Goal: Communication & Community: Participate in discussion

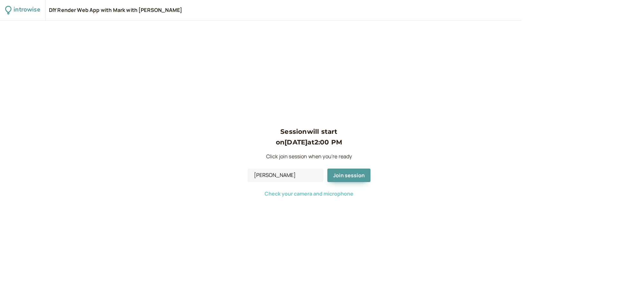
click at [279, 193] on span "Check your camera and microphone" at bounding box center [309, 193] width 89 height 7
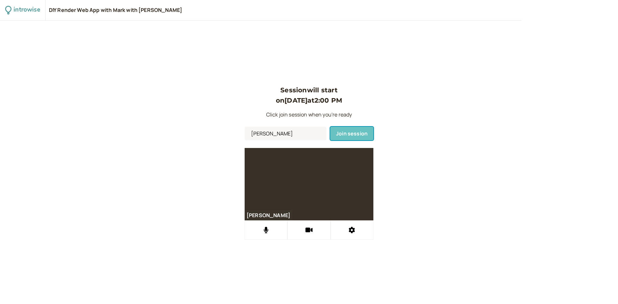
click at [344, 132] on span "Join session" at bounding box center [352, 133] width 32 height 7
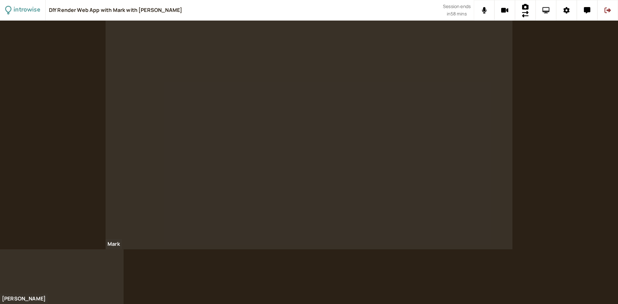
click at [546, 12] on icon at bounding box center [545, 10] width 7 height 6
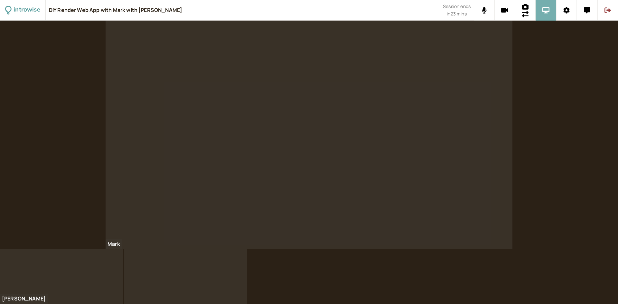
click at [540, 15] on button at bounding box center [546, 10] width 21 height 21
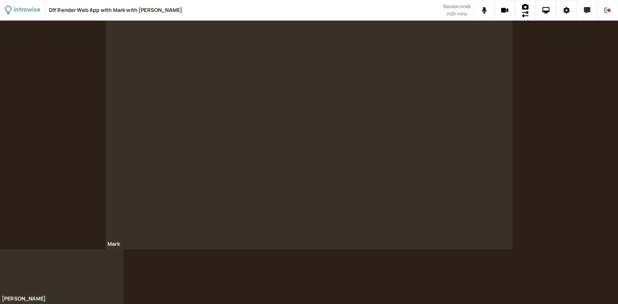
click at [589, 11] on icon at bounding box center [587, 10] width 6 height 6
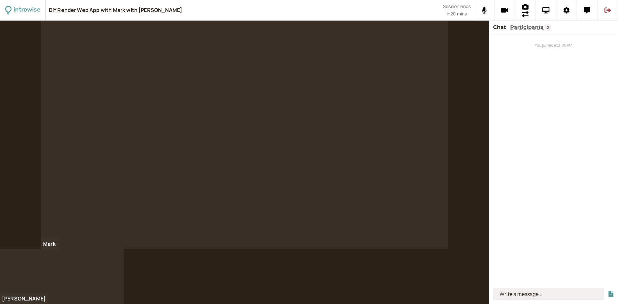
click at [532, 299] on input at bounding box center [548, 294] width 111 height 12
type input "Frontend Framework: React Language: TypeScript Build Tool: Vite Styling: Tailwi…"
click at [610, 294] on icon "submit" at bounding box center [611, 294] width 6 height 6
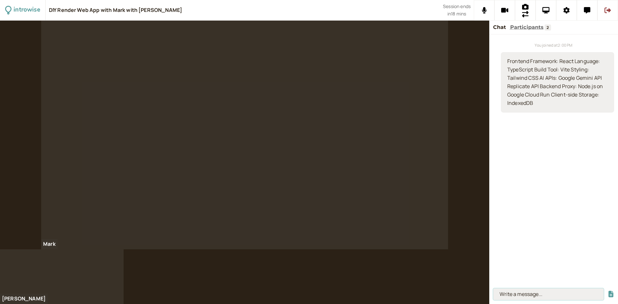
click at [532, 292] on input at bounding box center [548, 294] width 111 height 12
paste input "{ "dependencies": { "@google-cloud/functions-framework": "^3.0.0" } }"
type input "{ "dependencies": { "@google-cloud/functions-framework": "^3.0.0" } }"
click at [608, 291] on button "submit" at bounding box center [611, 294] width 6 height 7
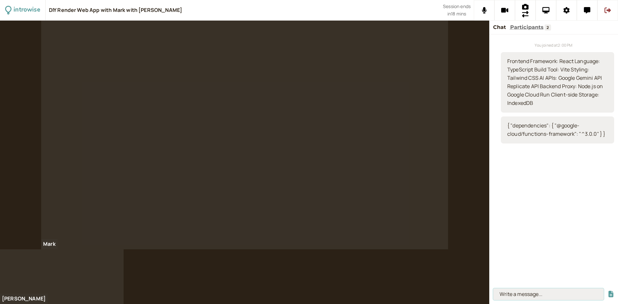
scroll to position [0, 0]
click at [511, 293] on input at bounding box center [548, 294] width 111 height 12
paste input "const functions = require('@google-cloud/functions-framework'); // Register a C…"
type input "const functions = require('@google-cloud/functions-framework'); // Register a C…"
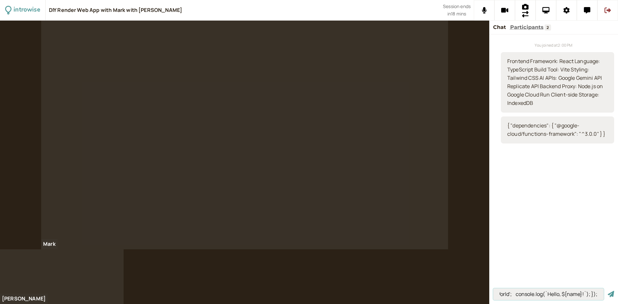
click at [608, 291] on button "submit" at bounding box center [611, 294] width 6 height 7
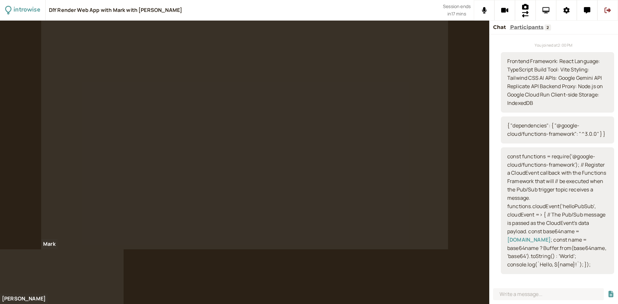
click at [547, 8] on icon at bounding box center [545, 10] width 7 height 6
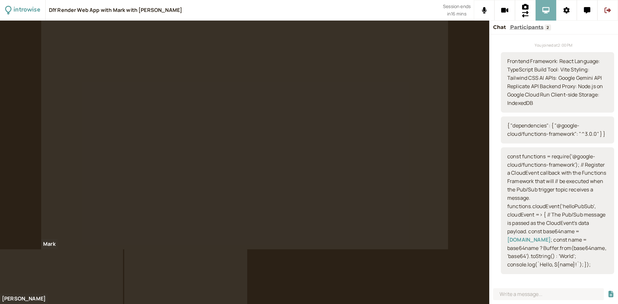
click at [546, 10] on icon at bounding box center [545, 10] width 7 height 6
